Goal: Information Seeking & Learning: Learn about a topic

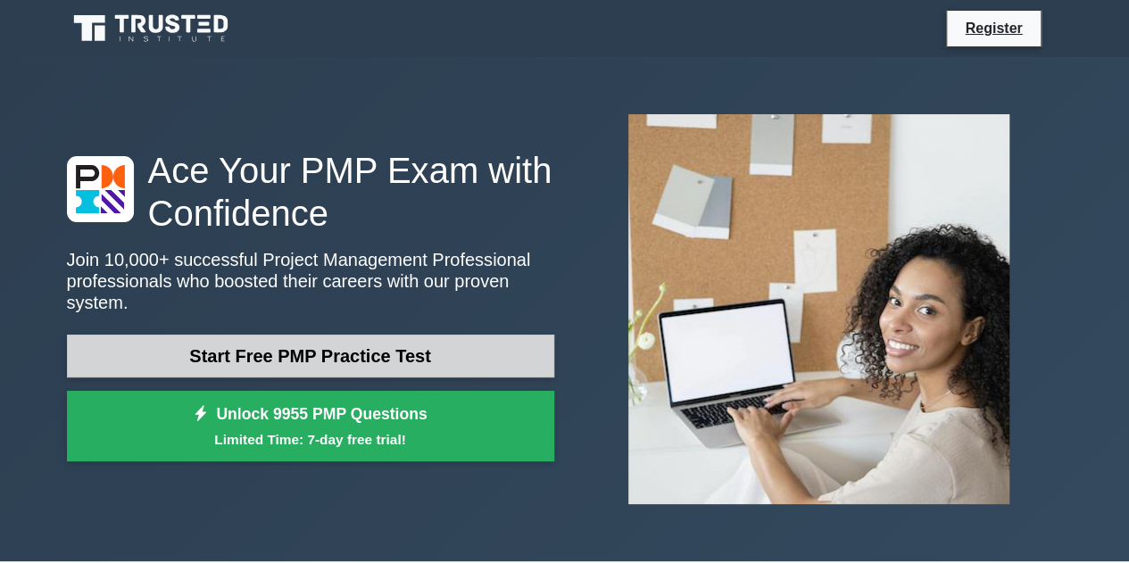
click at [296, 352] on link "Start Free PMP Practice Test" at bounding box center [310, 356] width 487 height 43
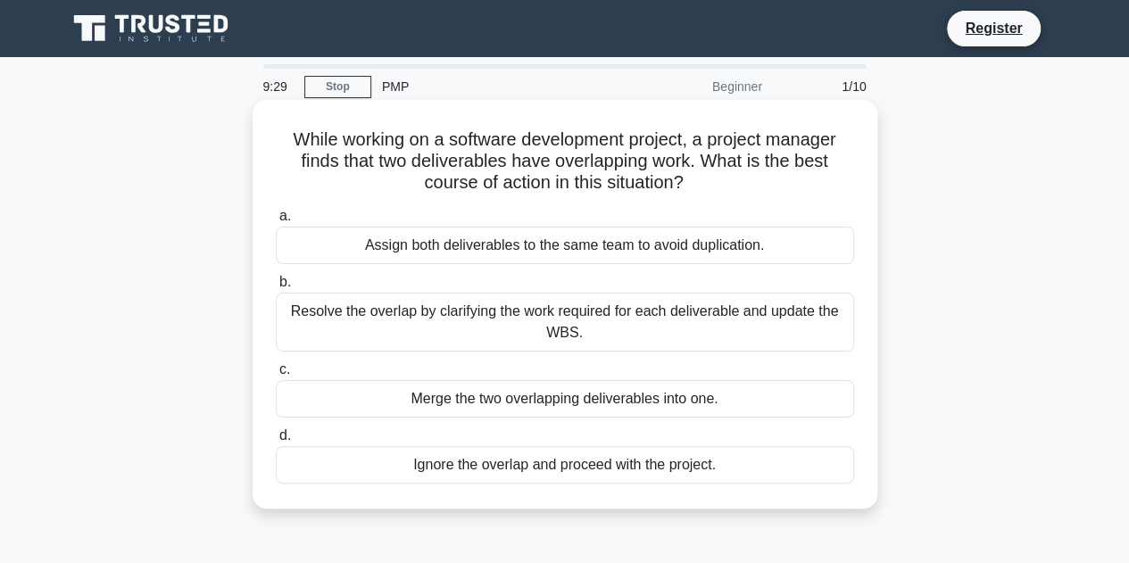
click at [407, 312] on div "Resolve the overlap by clarifying the work required for each deliverable and up…" at bounding box center [565, 322] width 578 height 59
click at [276, 288] on input "b. Resolve the overlap by clarifying the work required for each deliverable and…" at bounding box center [276, 283] width 0 height 12
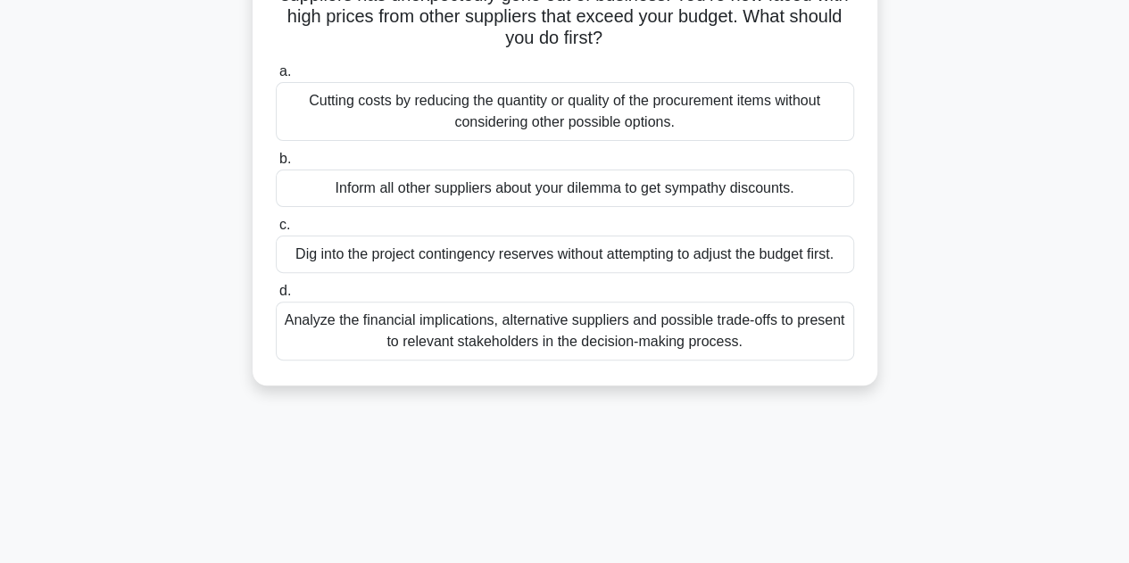
scroll to position [179, 0]
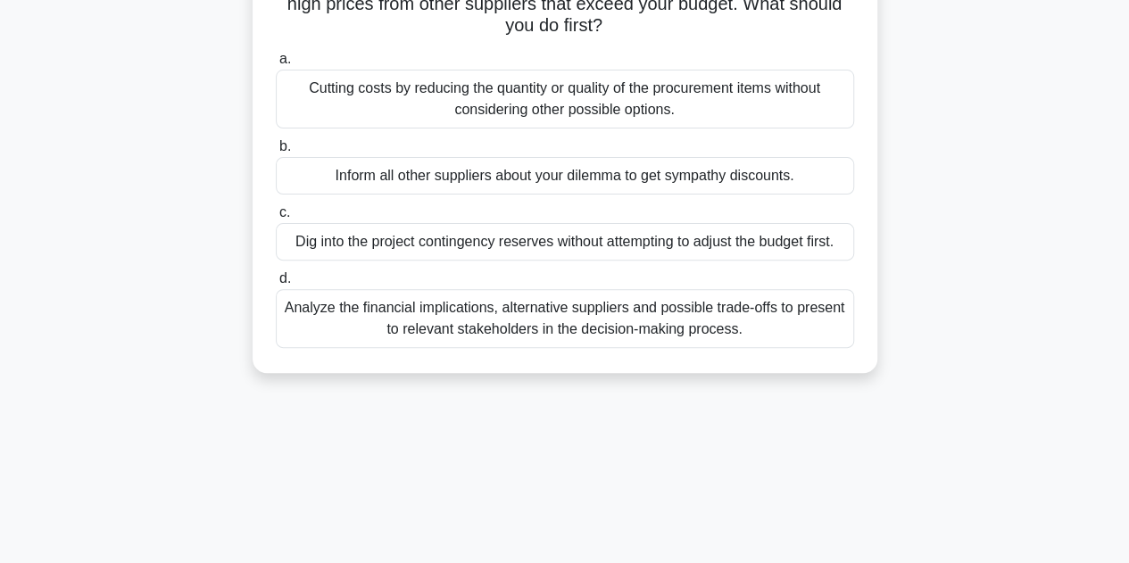
click at [572, 313] on div "Analyze the financial implications, alternative suppliers and possible trade-of…" at bounding box center [565, 318] width 578 height 59
click at [276, 285] on input "d. Analyze the financial implications, alternative suppliers and possible trade…" at bounding box center [276, 279] width 0 height 12
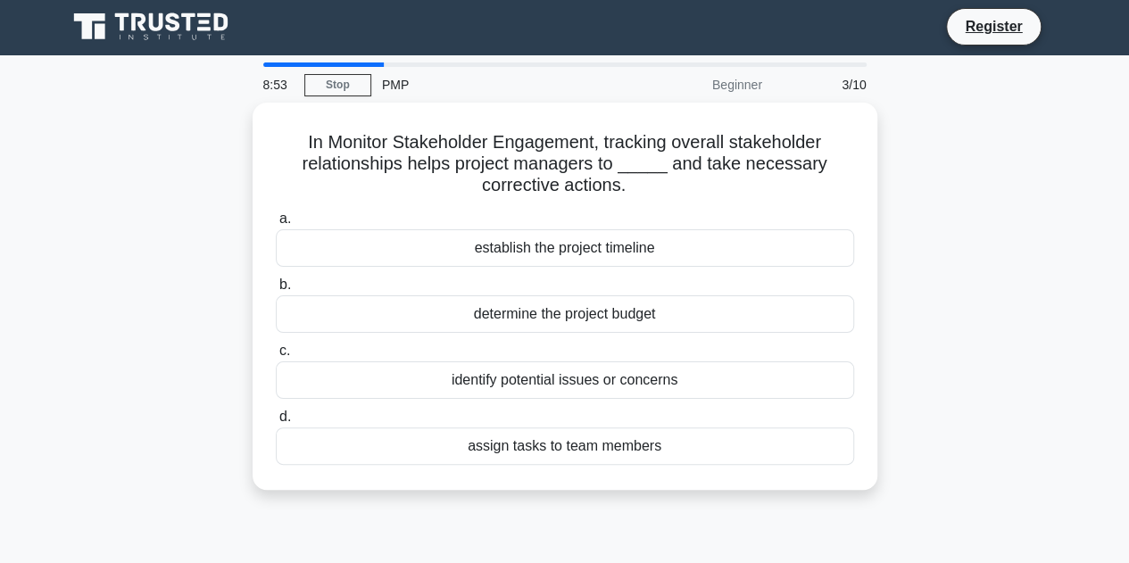
scroll to position [0, 0]
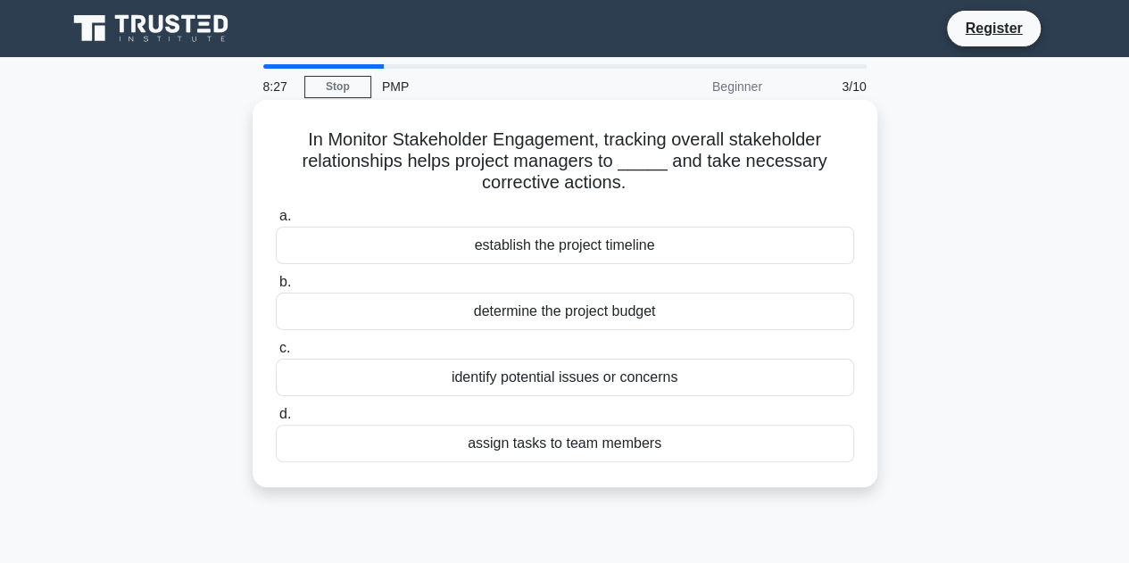
click at [491, 376] on div "identify potential issues or concerns" at bounding box center [565, 377] width 578 height 37
click at [276, 354] on input "c. identify potential issues or concerns" at bounding box center [276, 349] width 0 height 12
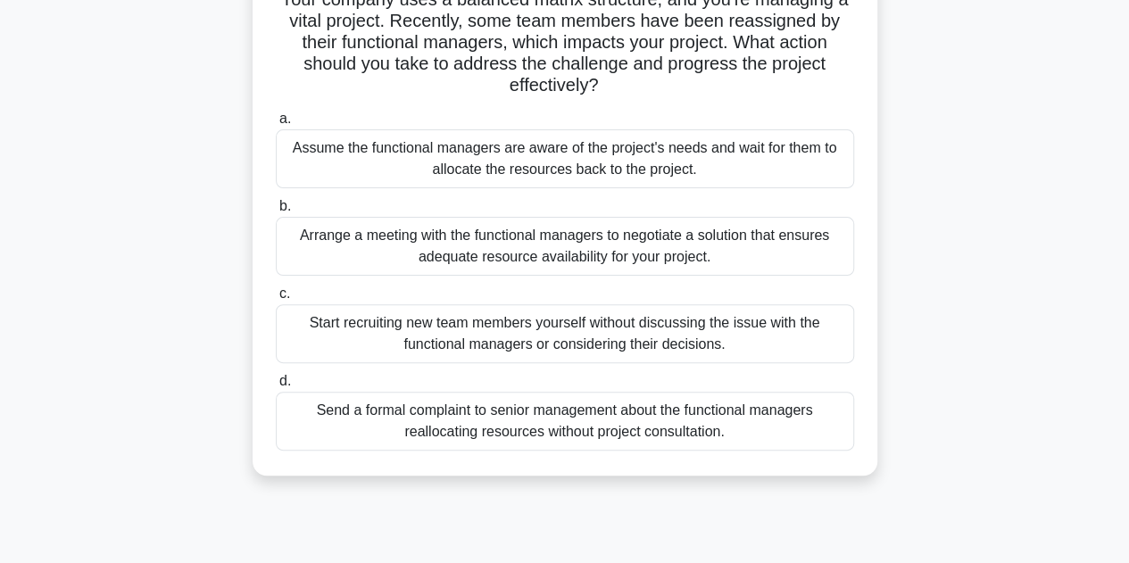
scroll to position [179, 0]
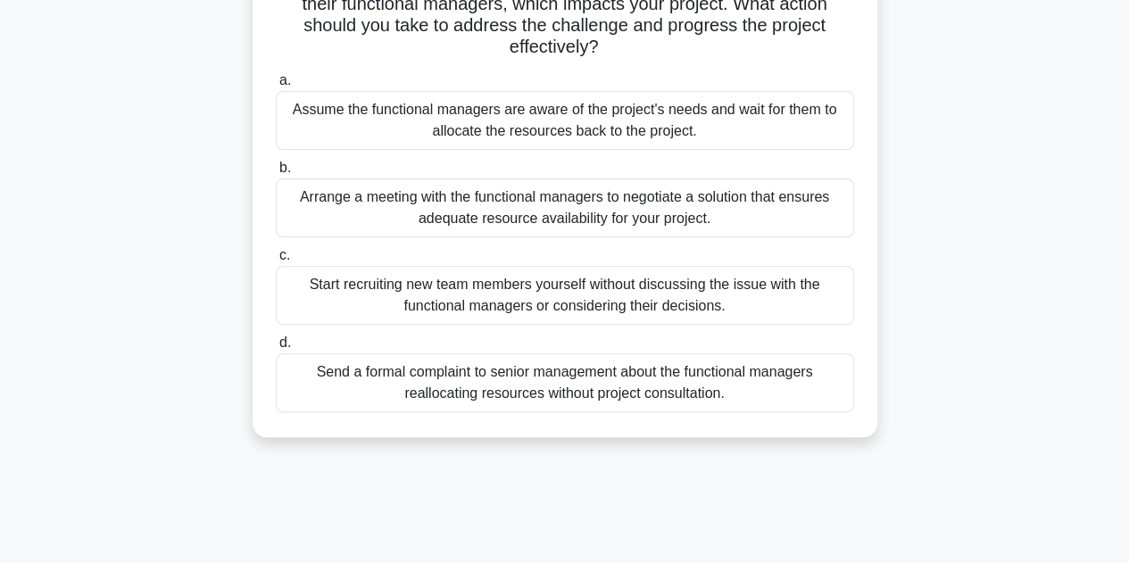
click at [494, 204] on div "Arrange a meeting with the functional managers to negotiate a solution that ens…" at bounding box center [565, 208] width 578 height 59
click at [276, 174] on input "b. Arrange a meeting with the functional managers to negotiate a solution that …" at bounding box center [276, 168] width 0 height 12
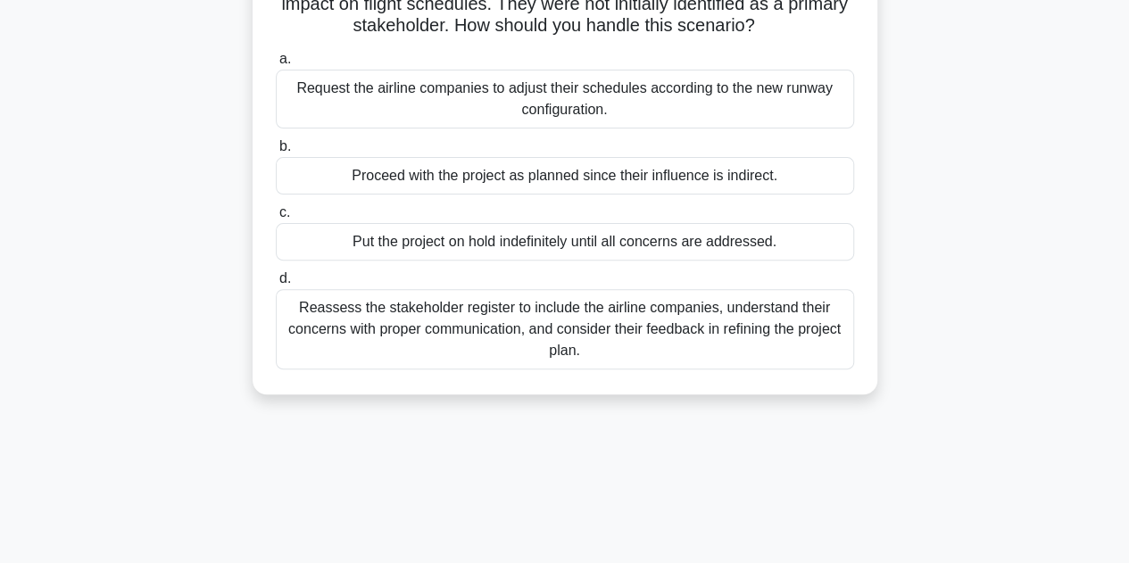
click at [636, 322] on div "Reassess the stakeholder register to include the airline companies, understand …" at bounding box center [565, 329] width 578 height 80
click at [276, 285] on input "d. Reassess the stakeholder register to include the airline companies, understa…" at bounding box center [276, 279] width 0 height 12
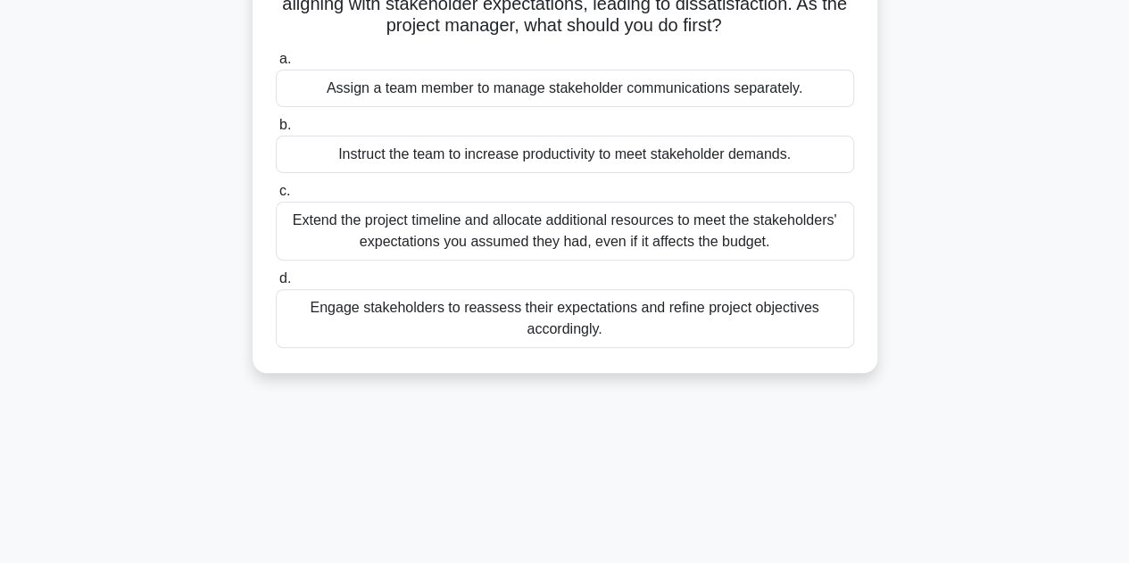
click at [610, 313] on div "Engage stakeholders to reassess their expectations and refine project objective…" at bounding box center [565, 318] width 578 height 59
click at [276, 285] on input "d. Engage stakeholders to reassess their expectations and refine project object…" at bounding box center [276, 279] width 0 height 12
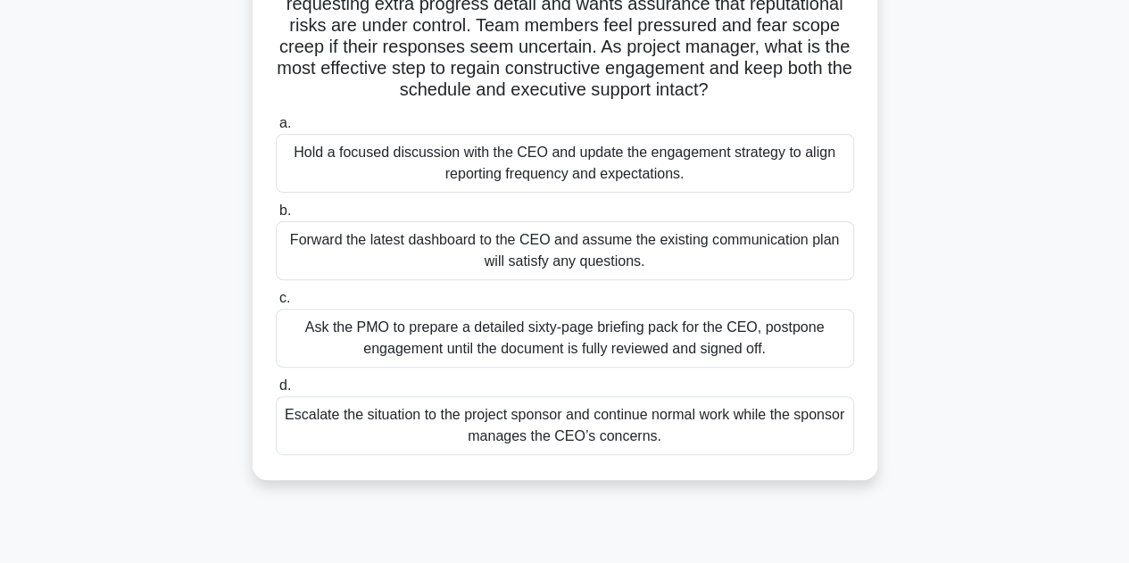
click at [633, 414] on div "Escalate the situation to the project sponsor and continue normal work while th…" at bounding box center [565, 425] width 578 height 59
click at [276, 392] on input "d. Escalate the situation to the project sponsor and continue normal work while…" at bounding box center [276, 386] width 0 height 12
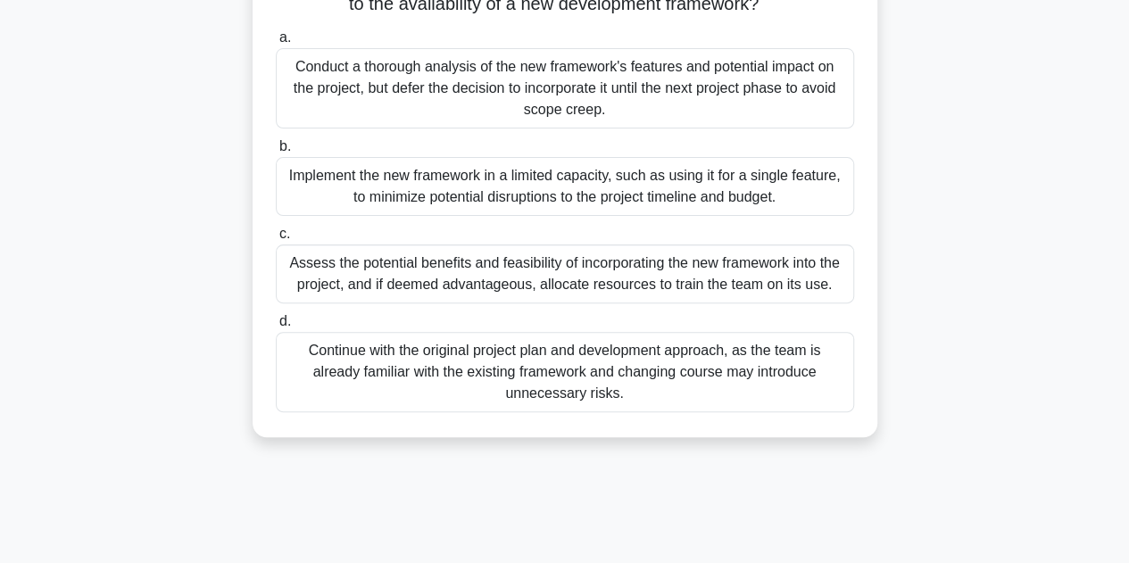
click at [519, 279] on div "Assess the potential benefits and feasibility of incorporating the new framewor…" at bounding box center [565, 274] width 578 height 59
click at [276, 240] on input "c. Assess the potential benefits and feasibility of incorporating the new frame…" at bounding box center [276, 234] width 0 height 12
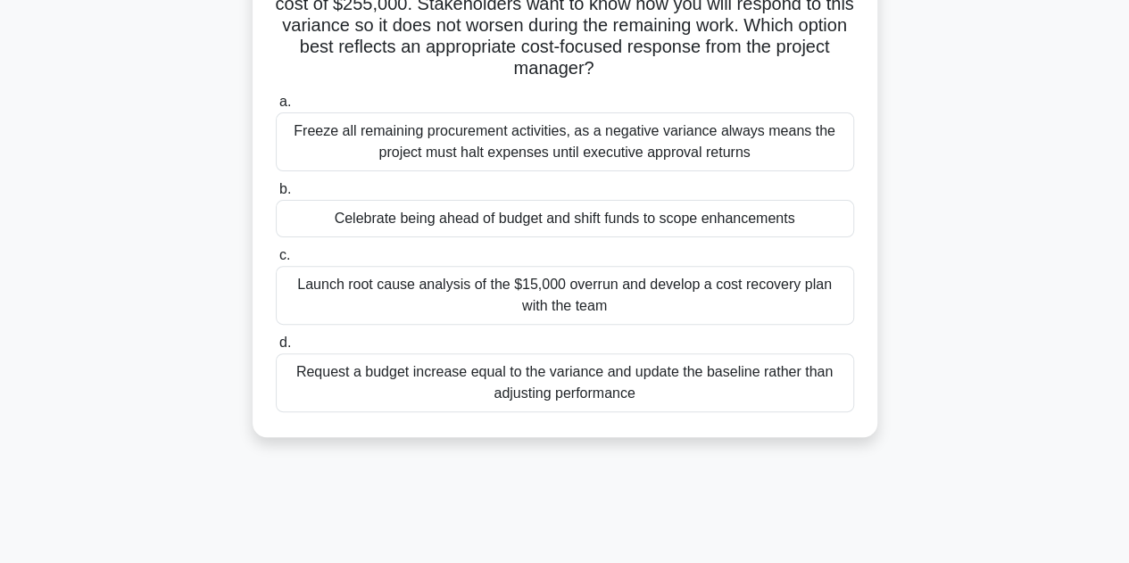
click at [427, 291] on div "Launch root cause analysis of the $15,000 overrun and develop a cost recovery p…" at bounding box center [565, 295] width 578 height 59
click at [276, 262] on input "c. Launch root cause analysis of the $15,000 overrun and develop a cost recover…" at bounding box center [276, 256] width 0 height 12
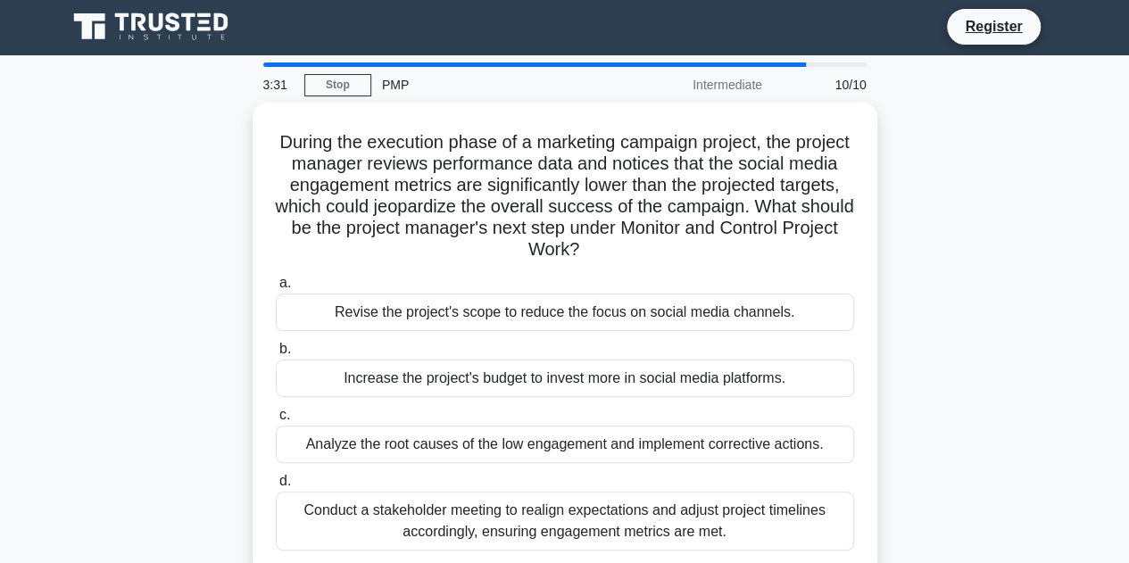
scroll to position [0, 0]
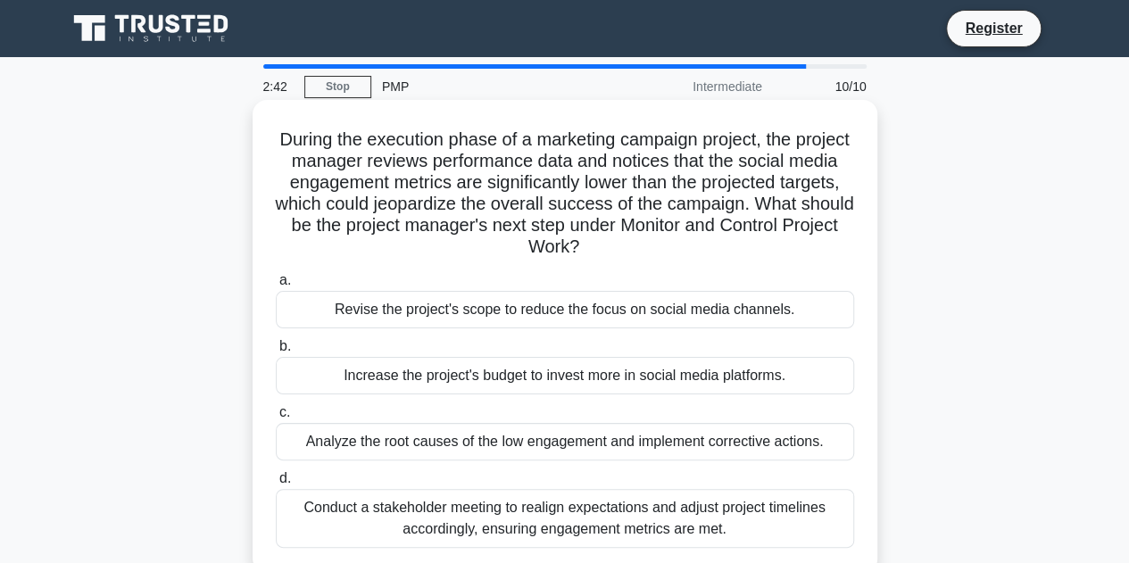
click at [465, 441] on div "Analyze the root causes of the low engagement and implement corrective actions." at bounding box center [565, 441] width 578 height 37
click at [276, 419] on input "c. Analyze the root causes of the low engagement and implement corrective actio…" at bounding box center [276, 413] width 0 height 12
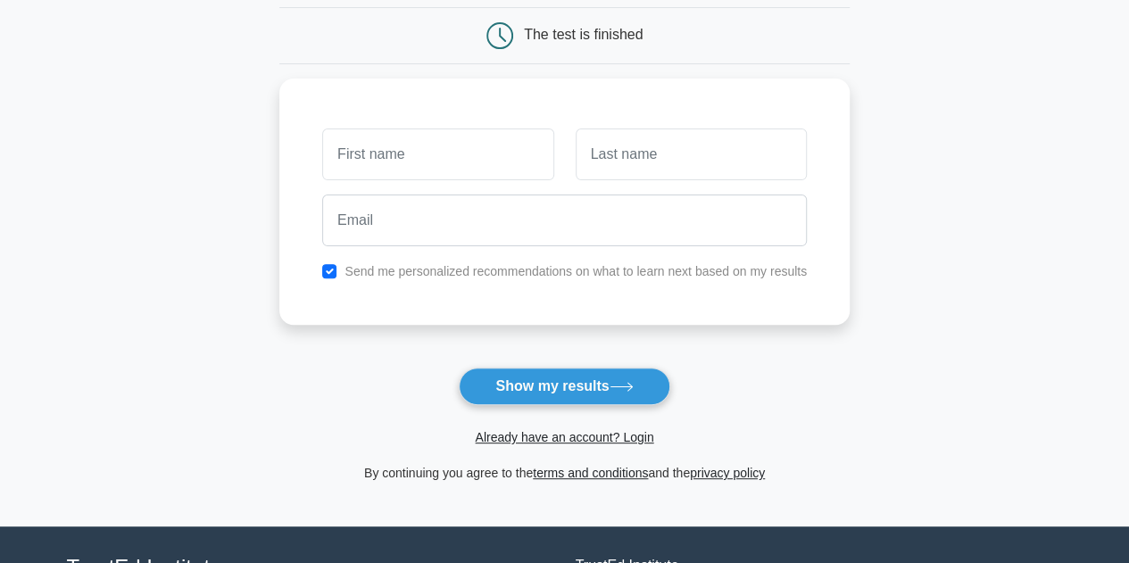
scroll to position [179, 0]
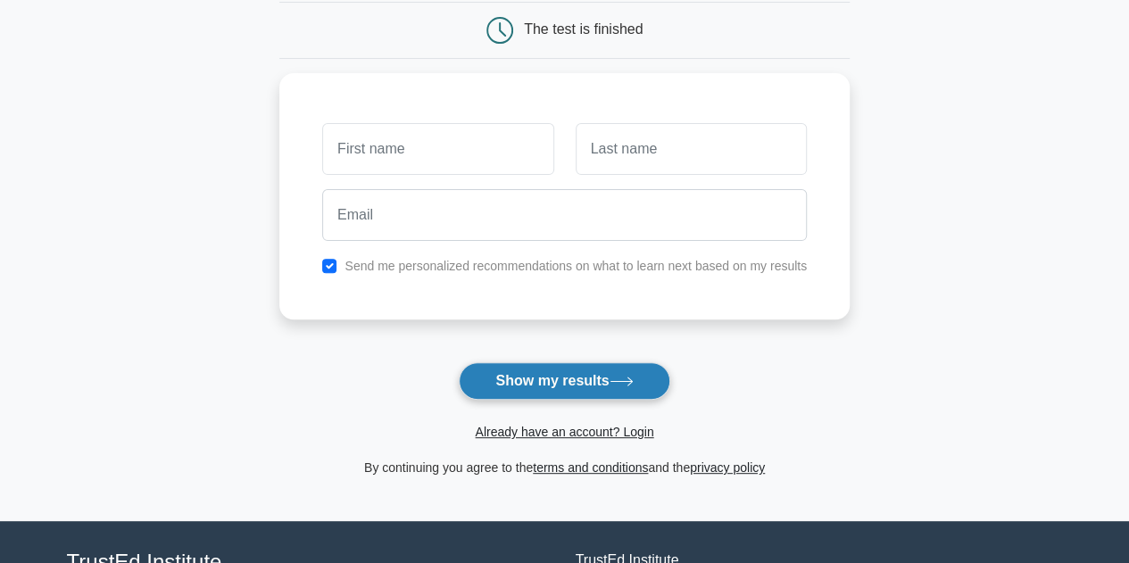
click at [561, 375] on button "Show my results" at bounding box center [564, 380] width 211 height 37
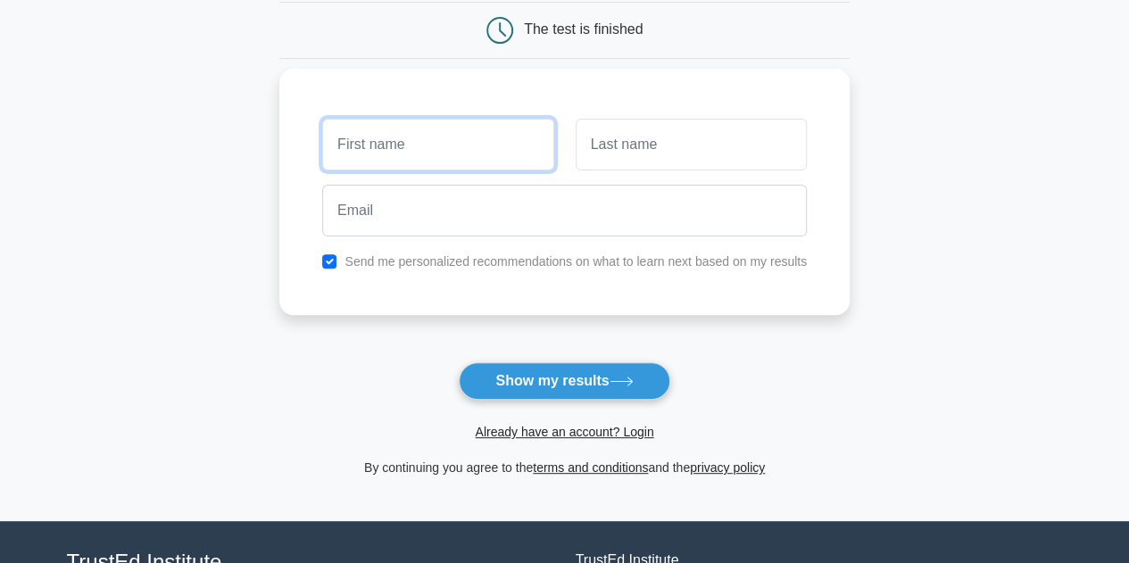
click at [386, 156] on input "text" at bounding box center [437, 145] width 231 height 52
type input "Roman"
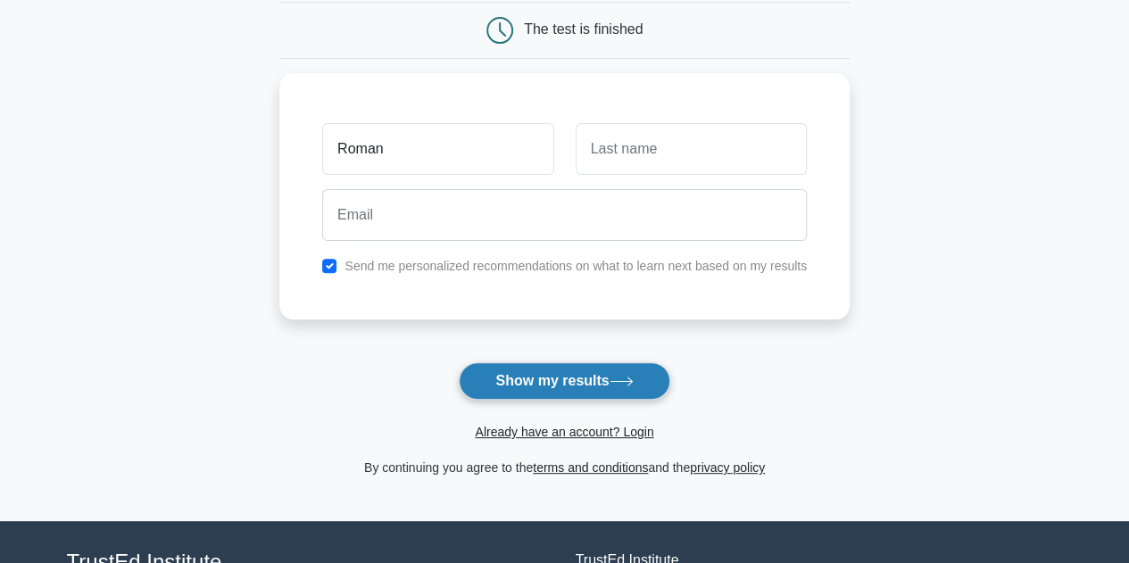
click at [571, 386] on button "Show my results" at bounding box center [564, 380] width 211 height 37
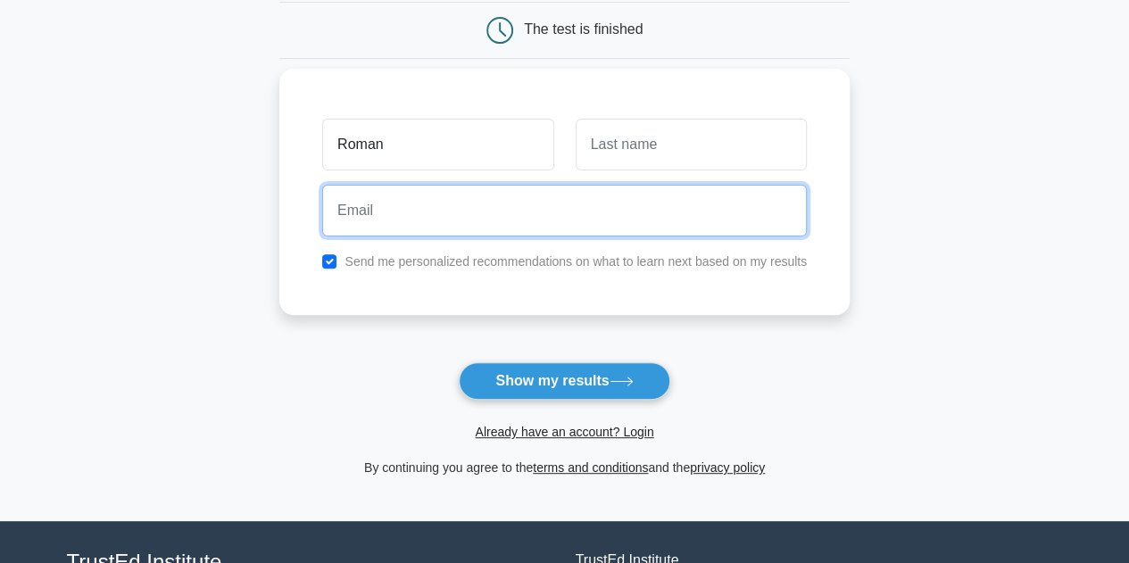
click at [379, 204] on input "email" at bounding box center [564, 211] width 485 height 52
type input "123@post.sk"
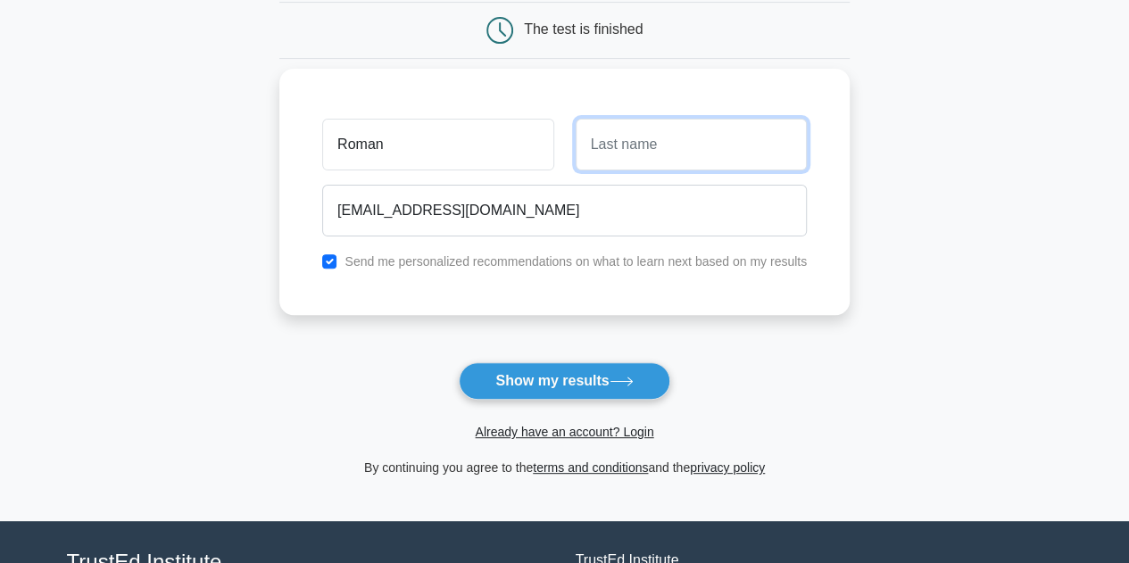
click at [627, 137] on input "text" at bounding box center [691, 145] width 231 height 52
type input "Kilian"
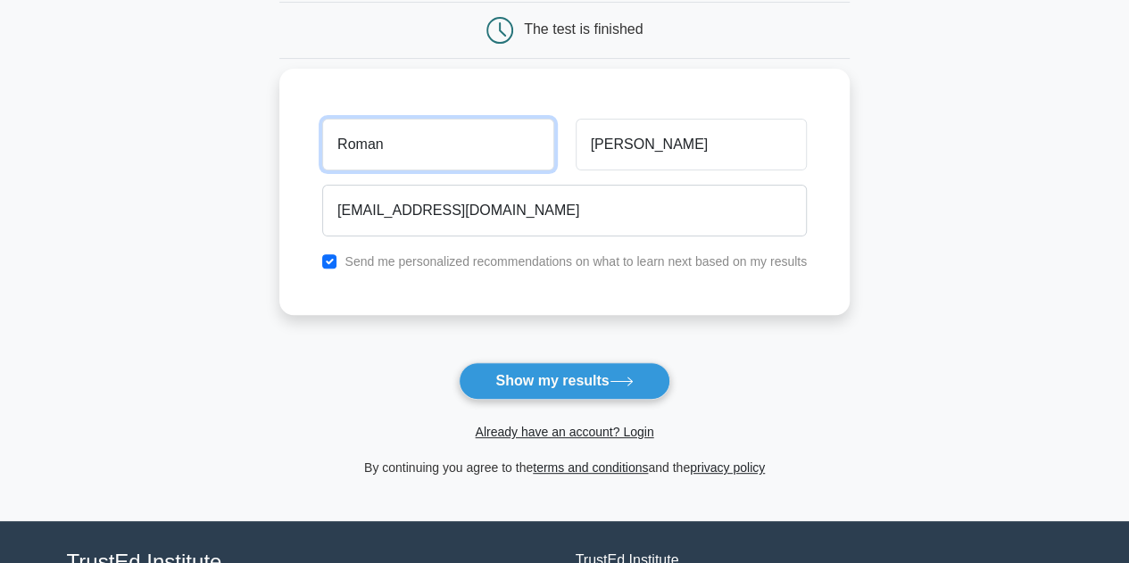
click at [388, 140] on input "Roman" at bounding box center [437, 145] width 231 height 52
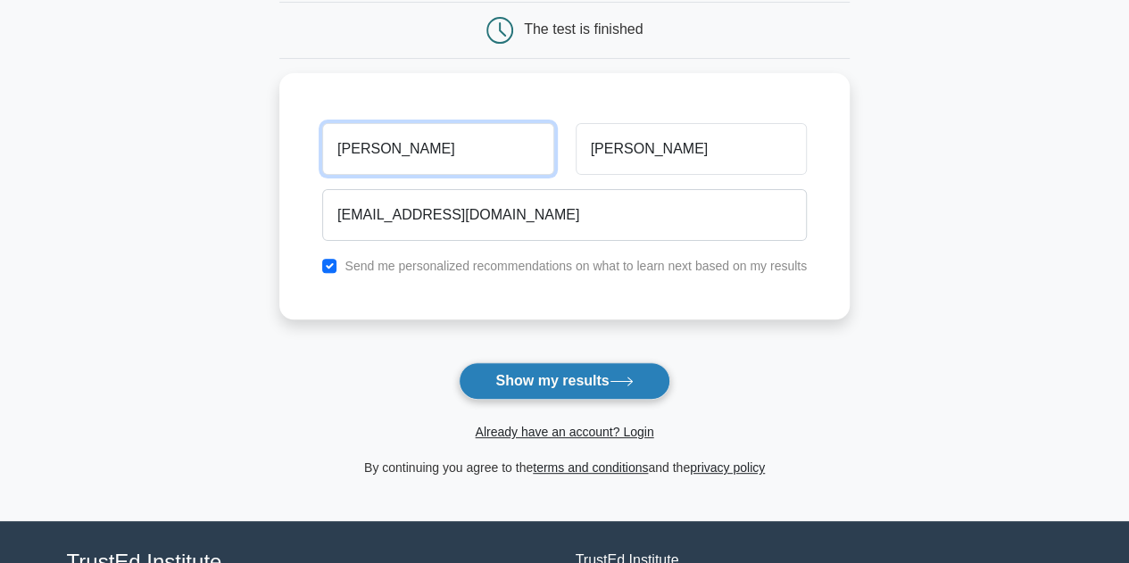
type input "[PERSON_NAME]"
click at [568, 379] on button "Show my results" at bounding box center [564, 380] width 211 height 37
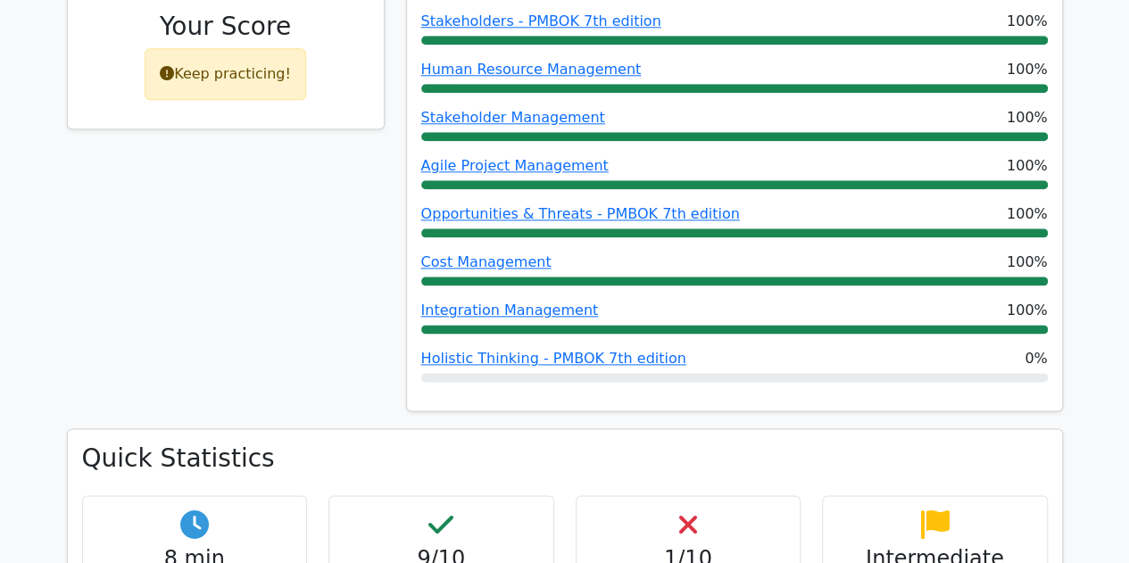
scroll to position [982, 0]
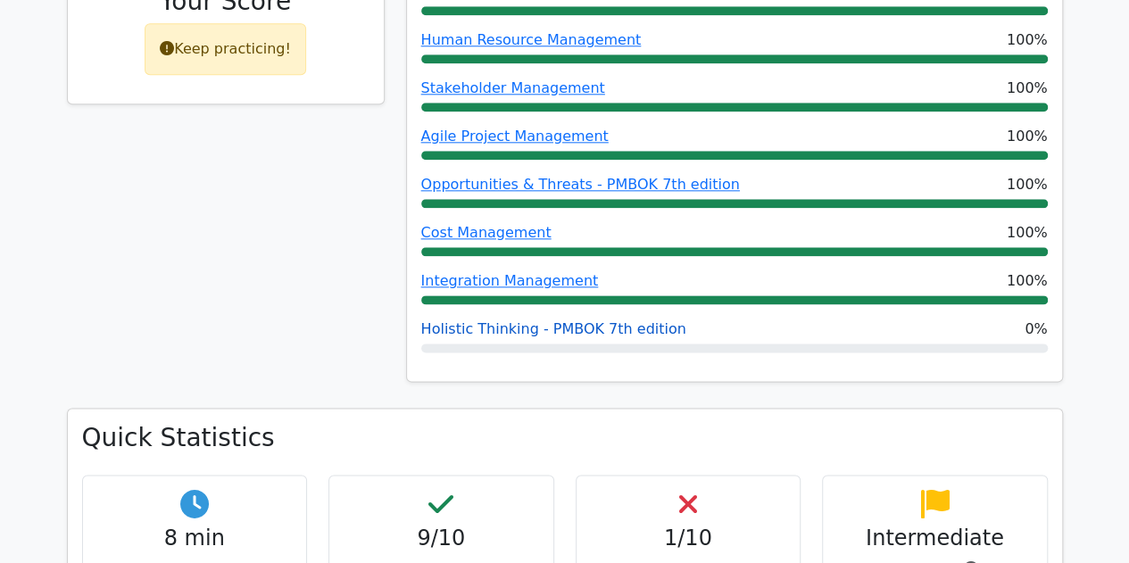
click at [560, 320] on link "Holistic Thinking - PMBOK 7th edition" at bounding box center [553, 328] width 265 height 17
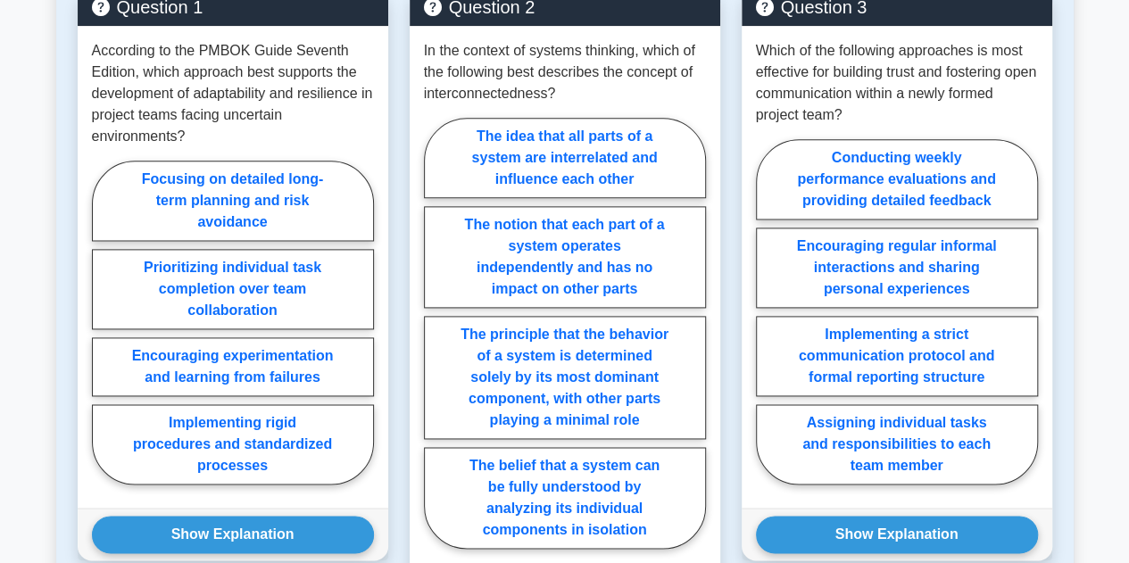
scroll to position [1259, 0]
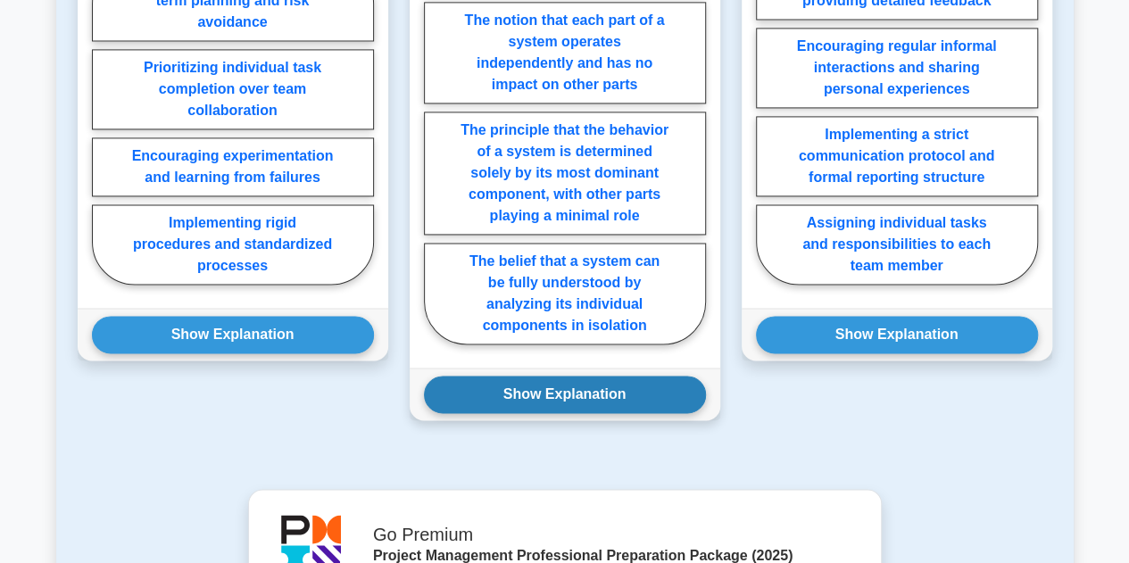
click at [532, 376] on button "Show Explanation" at bounding box center [565, 394] width 282 height 37
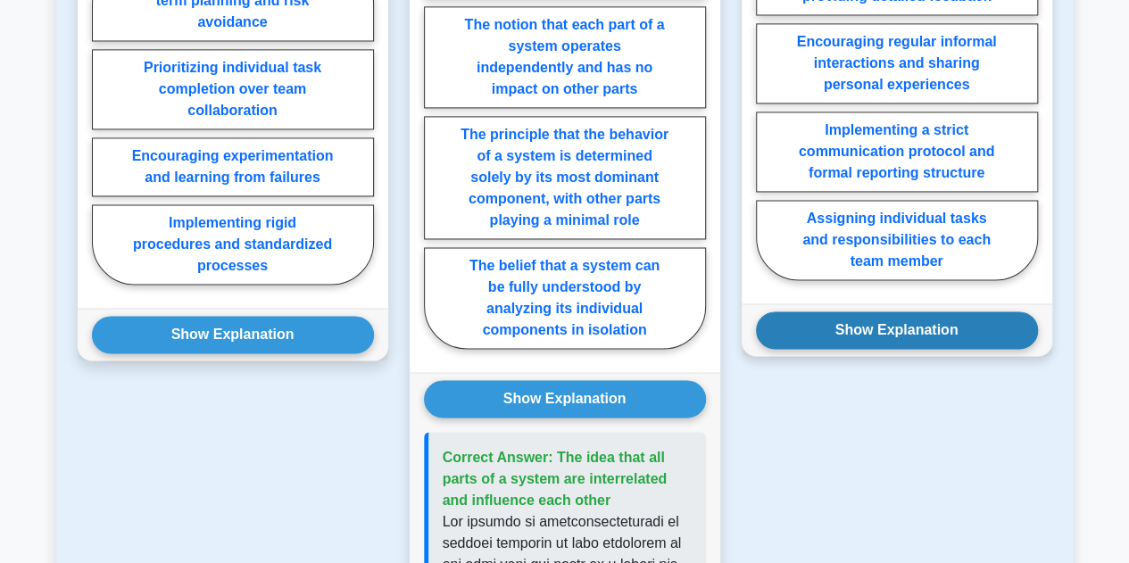
click at [810, 312] on button "Show Explanation" at bounding box center [897, 330] width 282 height 37
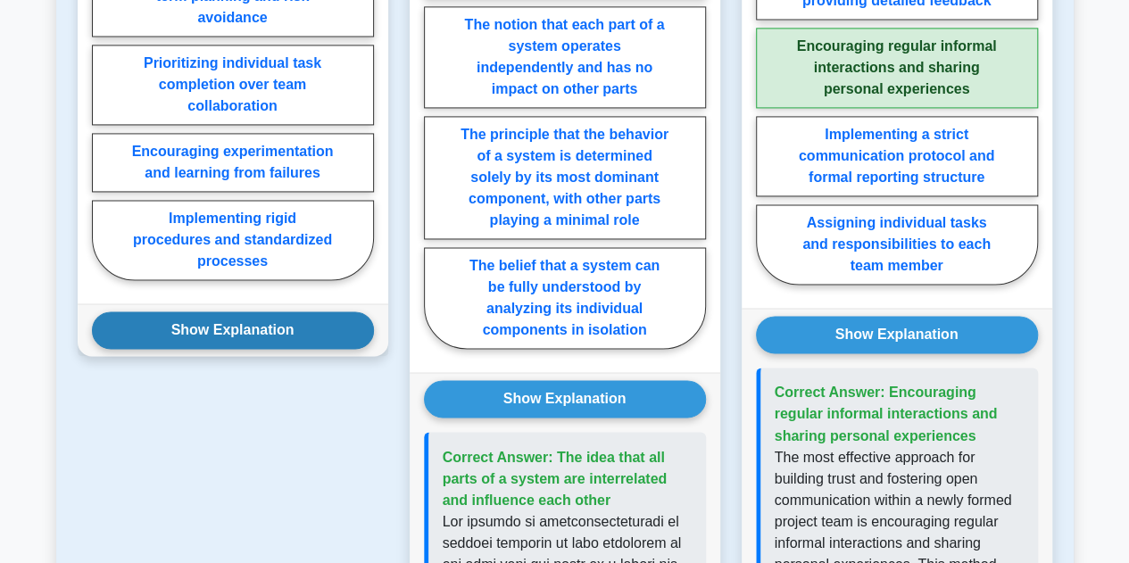
click at [302, 312] on button "Show Explanation" at bounding box center [233, 330] width 282 height 37
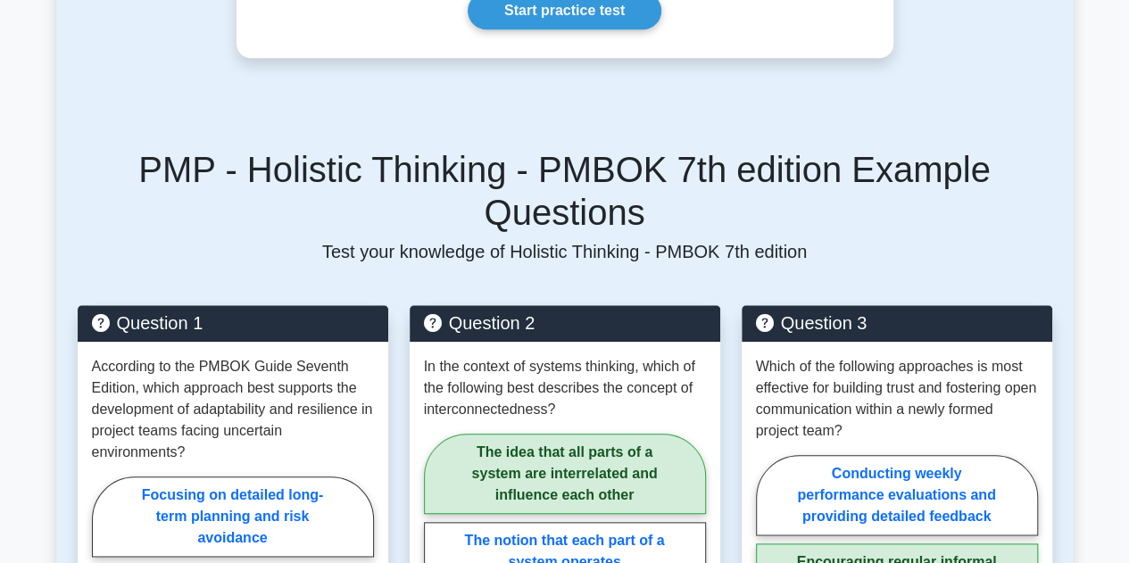
scroll to position [634, 0]
